Goal: Task Accomplishment & Management: Complete application form

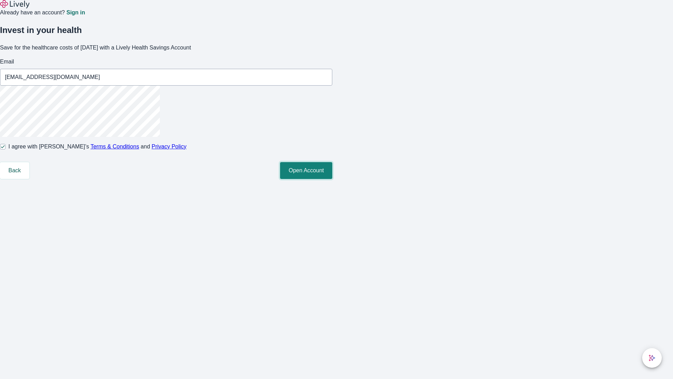
click at [332, 179] on button "Open Account" at bounding box center [306, 170] width 52 height 17
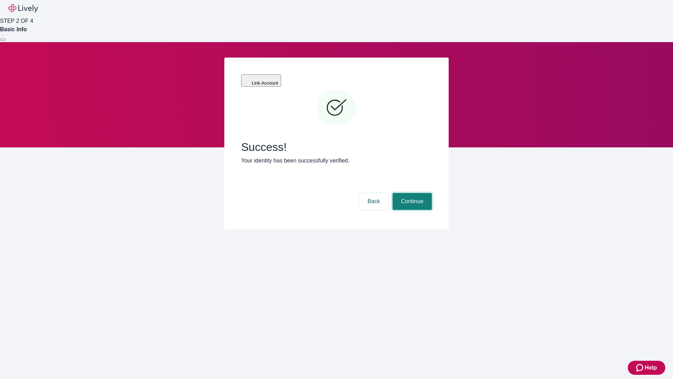
click at [411, 193] on button "Continue" at bounding box center [412, 201] width 39 height 17
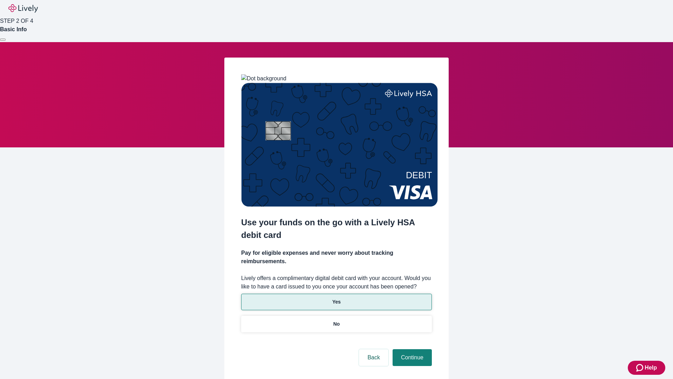
click at [336, 298] on p "Yes" at bounding box center [336, 301] width 8 height 7
click at [411, 349] on button "Continue" at bounding box center [412, 357] width 39 height 17
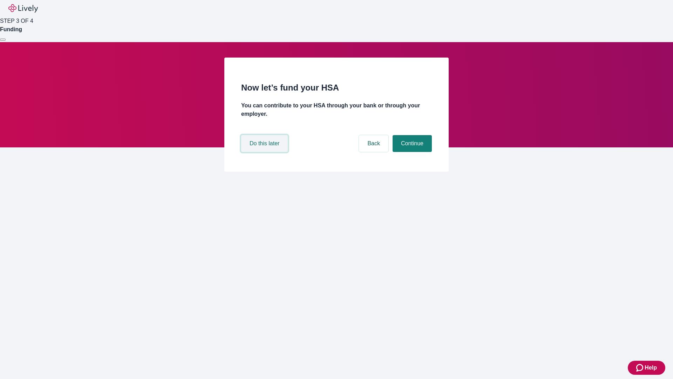
click at [265, 152] on button "Do this later" at bounding box center [264, 143] width 47 height 17
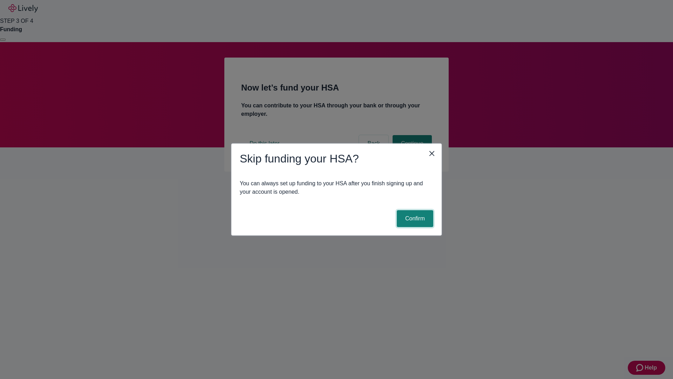
click at [414, 218] on button "Confirm" at bounding box center [415, 218] width 36 height 17
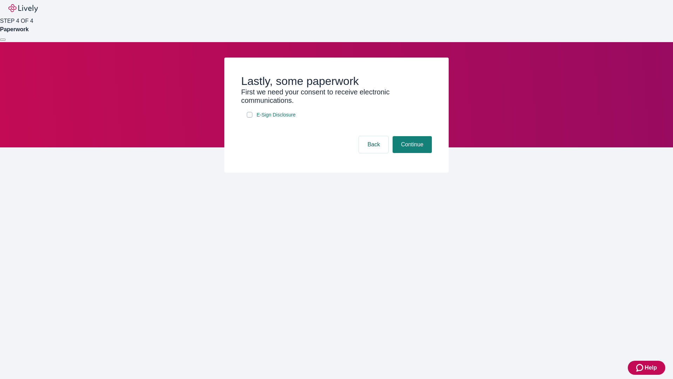
click at [250, 117] on input "E-Sign Disclosure" at bounding box center [250, 115] width 6 height 6
checkbox input "true"
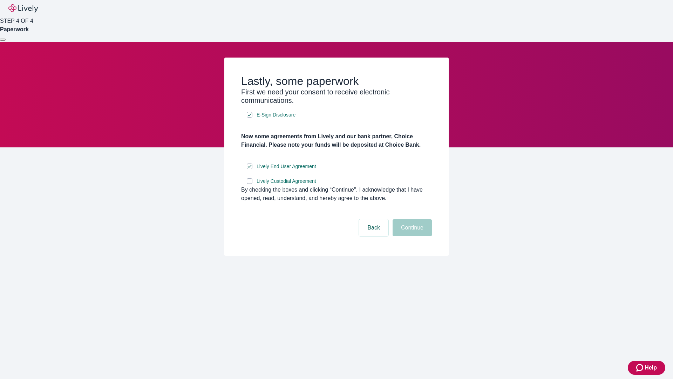
click at [250, 184] on input "Lively Custodial Agreement" at bounding box center [250, 181] width 6 height 6
checkbox input "true"
click at [411, 236] on button "Continue" at bounding box center [412, 227] width 39 height 17
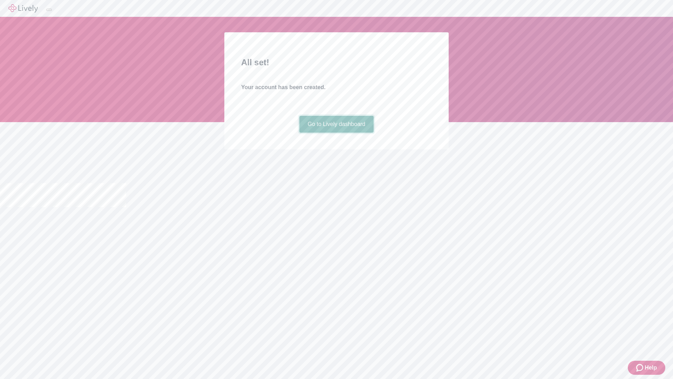
click at [336, 132] on link "Go to Lively dashboard" at bounding box center [336, 124] width 75 height 17
